Goal: Task Accomplishment & Management: Use online tool/utility

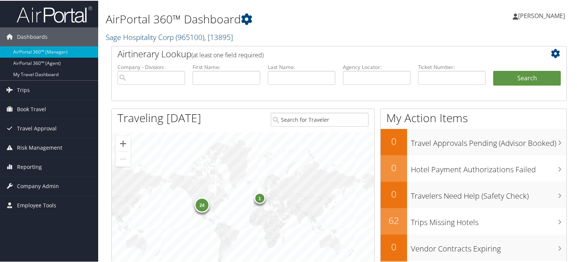
click at [204, 38] on span "( 965100 )" at bounding box center [190, 36] width 29 height 10
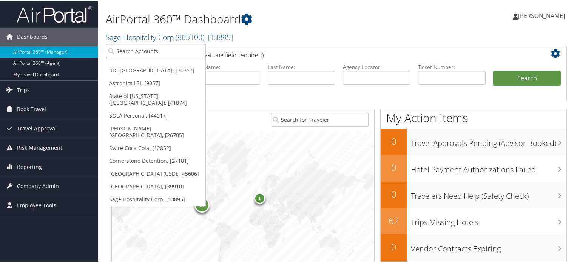
click at [170, 50] on input "search" at bounding box center [155, 50] width 99 height 14
paste input "301805"
type input "301805"
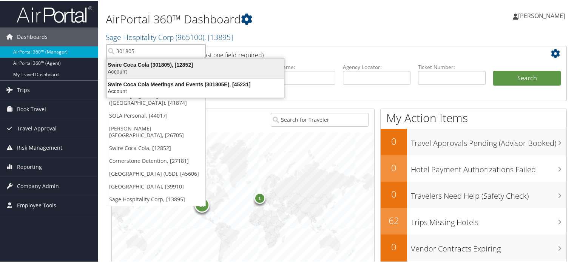
click at [148, 65] on div "Swire Coca Cola (301805), [12852]" at bounding box center [195, 64] width 187 height 7
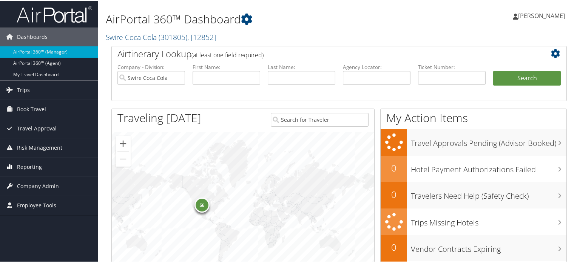
click at [36, 164] on span "Reporting" at bounding box center [29, 166] width 25 height 19
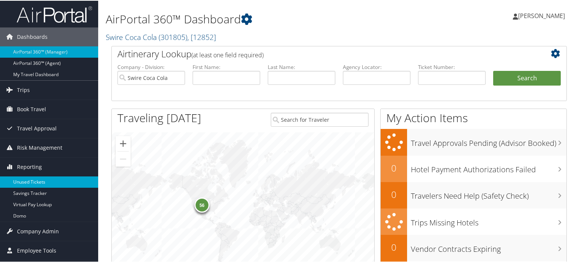
click at [34, 180] on link "Unused Tickets" at bounding box center [49, 181] width 98 height 11
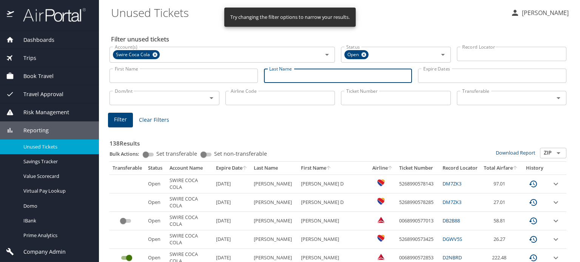
click at [274, 79] on input "Last Name" at bounding box center [338, 76] width 148 height 14
paste input "[PERSON_NAME]"
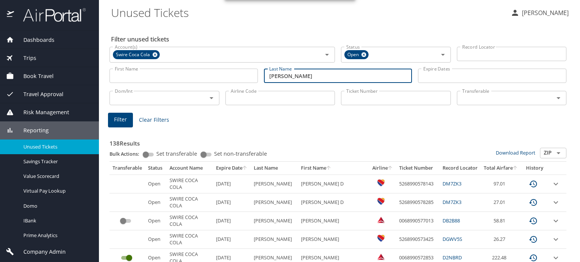
type input "[PERSON_NAME]"
click at [214, 80] on input "First Name" at bounding box center [184, 76] width 148 height 14
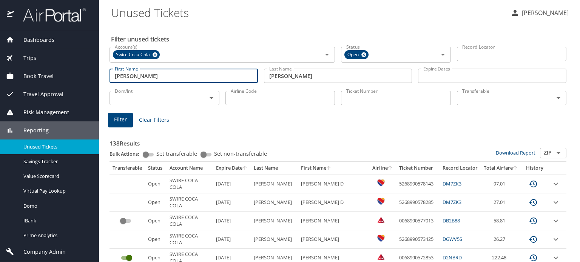
type input "[PERSON_NAME]"
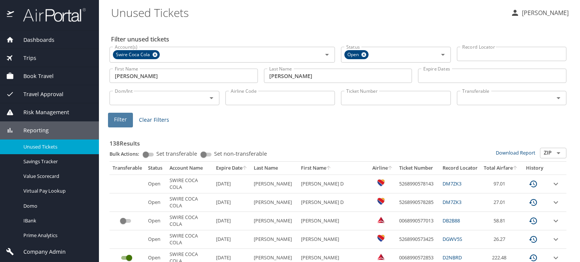
click at [124, 120] on span "Filter" at bounding box center [120, 119] width 13 height 9
